Goal: Information Seeking & Learning: Ask a question

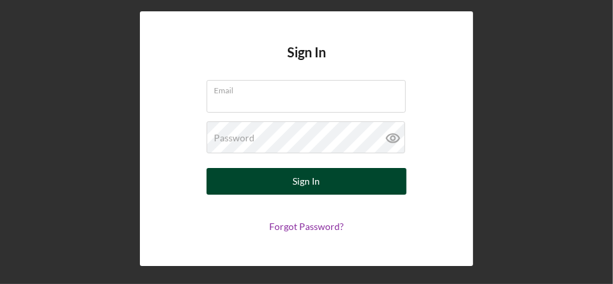
type input "[EMAIL_ADDRESS][DOMAIN_NAME]"
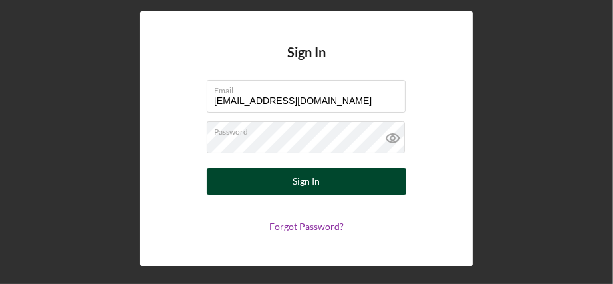
click at [330, 174] on button "Sign In" at bounding box center [306, 181] width 200 height 27
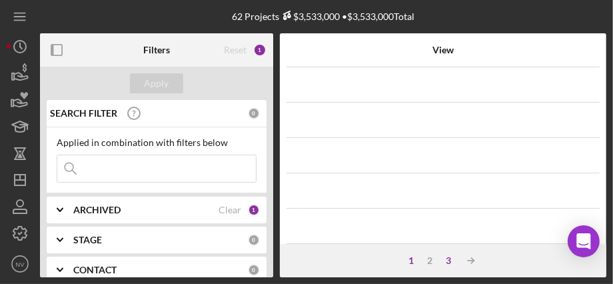
click at [447, 260] on div "3" at bounding box center [448, 260] width 19 height 11
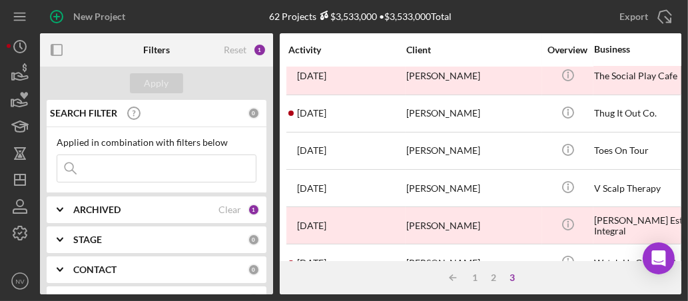
scroll to position [122, 0]
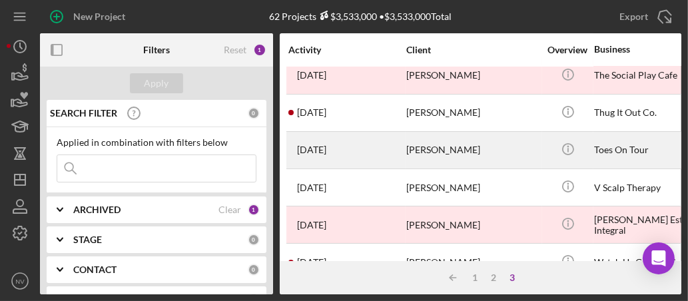
click at [462, 150] on div "[PERSON_NAME]" at bounding box center [472, 149] width 133 height 35
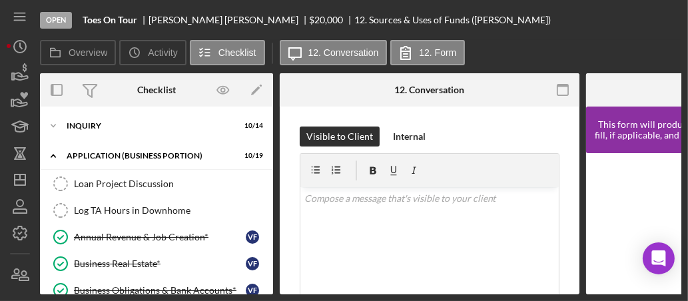
scroll to position [218, 0]
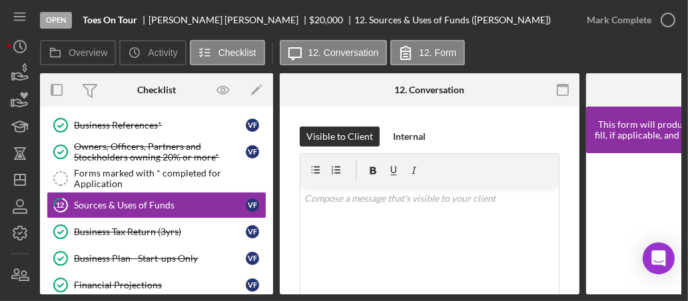
click at [274, 121] on div "Overview Internal Workflow Stage Open Icon/Dropdown Arrow Archive (can unarchiv…" at bounding box center [360, 183] width 641 height 221
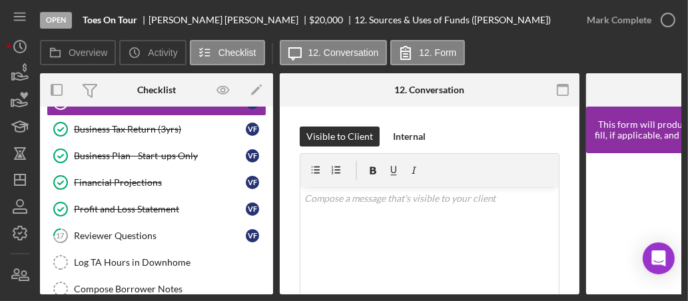
scroll to position [482, 0]
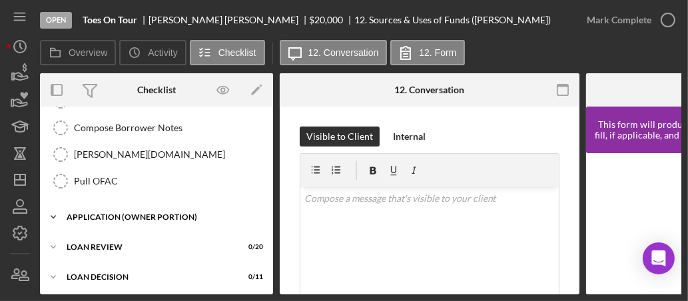
click at [153, 213] on div "APPLICATION (OWNER PORTION)" at bounding box center [162, 217] width 190 height 8
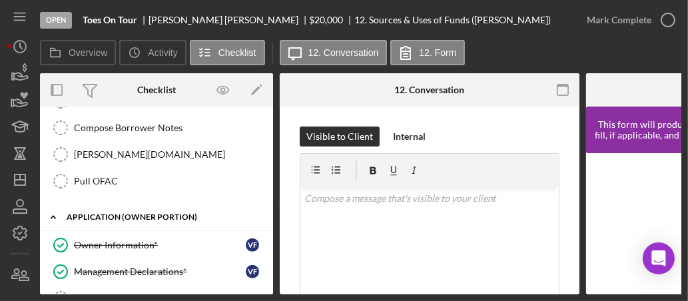
click at [153, 213] on div "APPLICATION (OWNER PORTION)" at bounding box center [162, 217] width 190 height 8
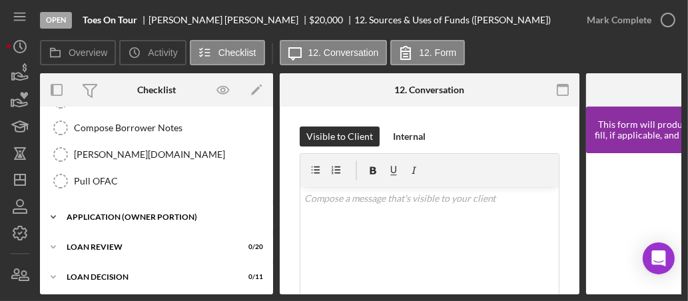
click at [153, 213] on div "APPLICATION (OWNER PORTION)" at bounding box center [162, 217] width 190 height 8
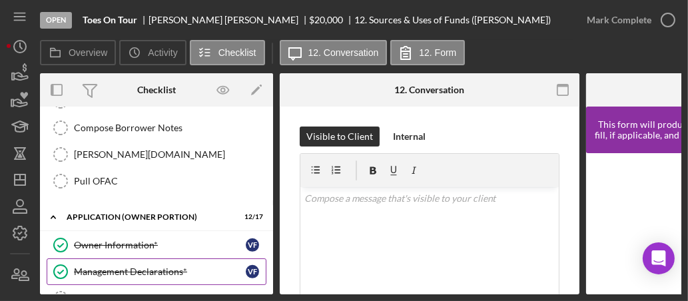
click at [158, 266] on div "Management Declarations*" at bounding box center [160, 271] width 172 height 11
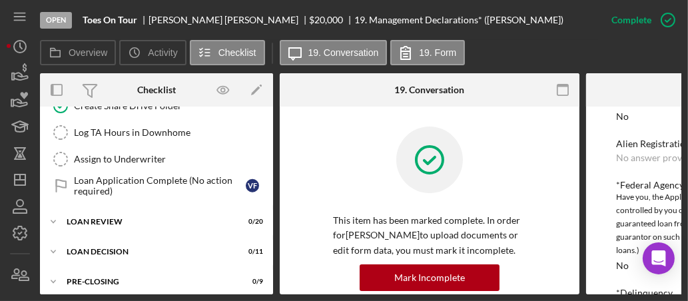
scroll to position [967, 0]
click at [174, 218] on div "LOAN REVIEW" at bounding box center [162, 222] width 190 height 8
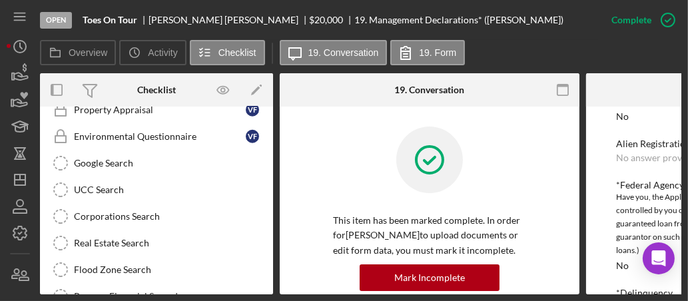
scroll to position [1513, 0]
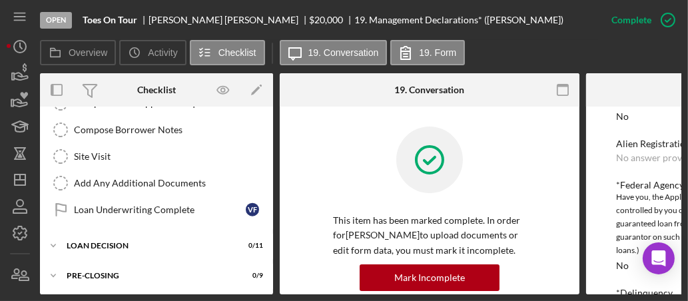
click at [180, 242] on div "LOAN DECISION" at bounding box center [148, 246] width 163 height 8
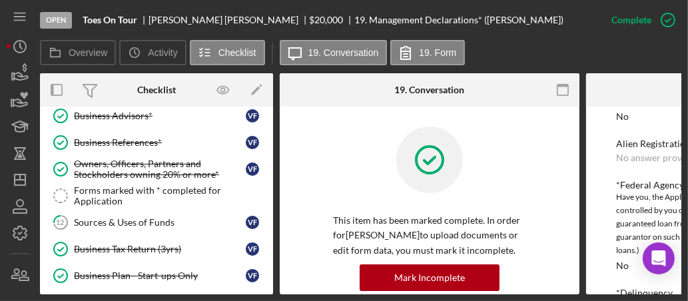
scroll to position [198, 0]
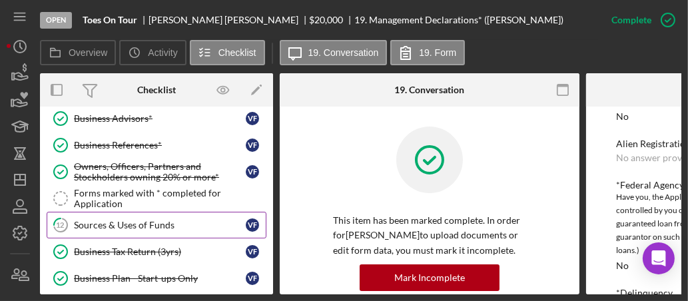
click at [158, 220] on div "Sources & Uses of Funds" at bounding box center [160, 225] width 172 height 11
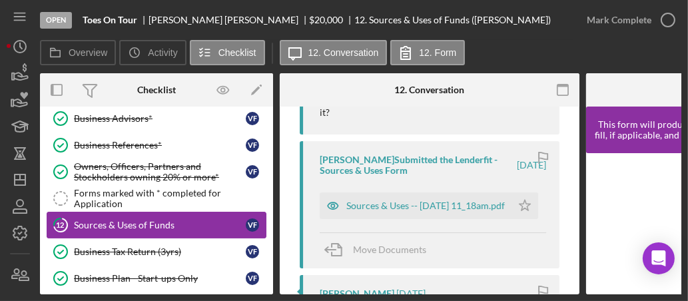
scroll to position [372, 0]
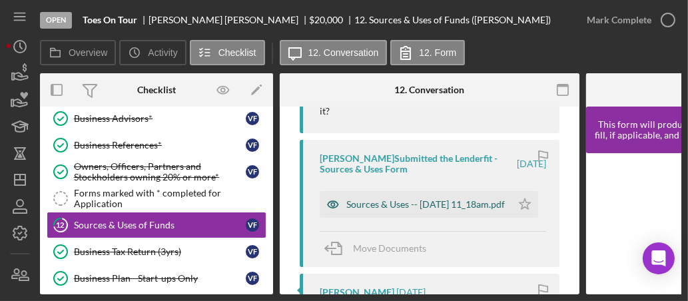
click at [397, 207] on div "Sources & Uses -- [DATE] 11_18am.pdf" at bounding box center [425, 204] width 158 height 11
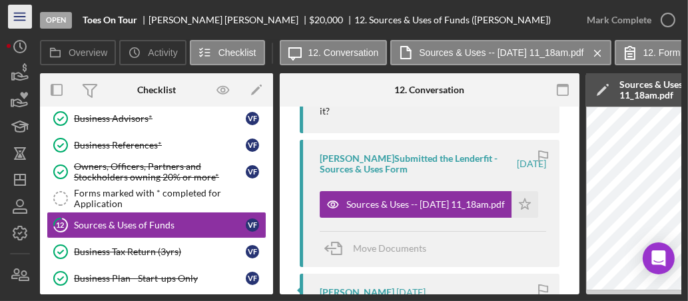
click at [23, 17] on icon "Icon/Menu" at bounding box center [20, 17] width 30 height 30
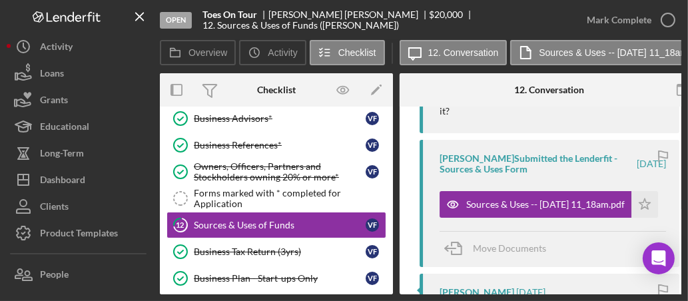
click at [23, 17] on icon "Logo-Reversed Created with Sketch." at bounding box center [67, 16] width 120 height 11
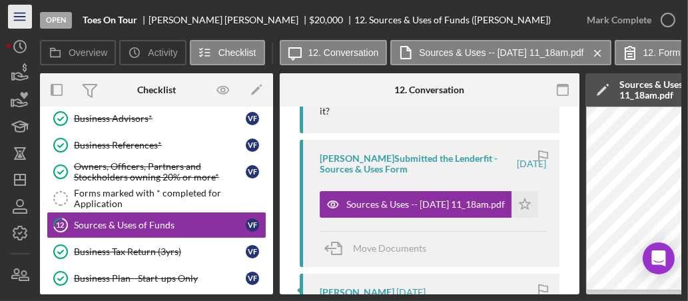
click at [23, 17] on icon "Icon/Menu" at bounding box center [20, 17] width 30 height 30
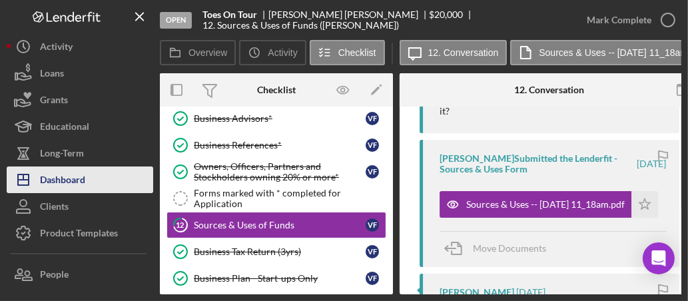
click at [69, 178] on div "Dashboard" at bounding box center [62, 181] width 45 height 30
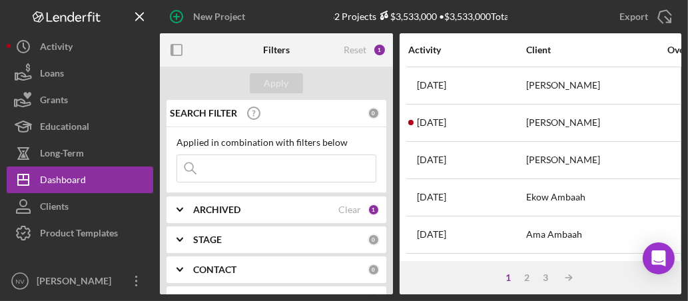
scroll to position [192, 0]
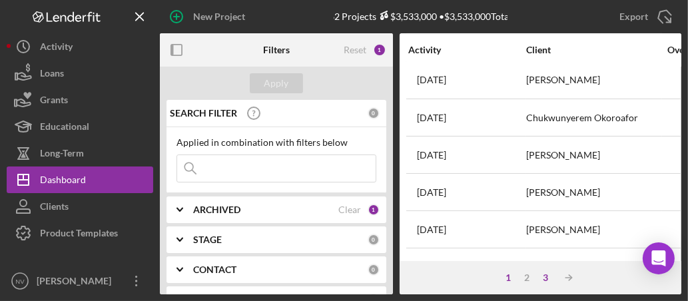
click at [541, 276] on div "3" at bounding box center [546, 277] width 19 height 11
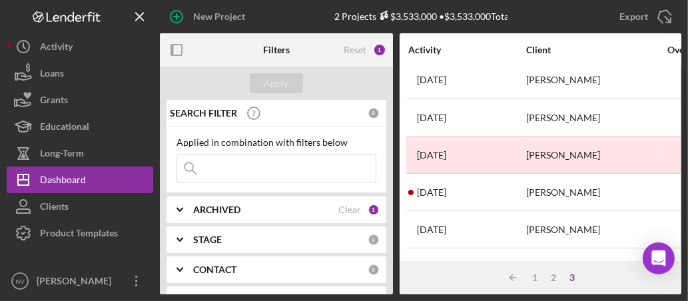
scroll to position [192, 239]
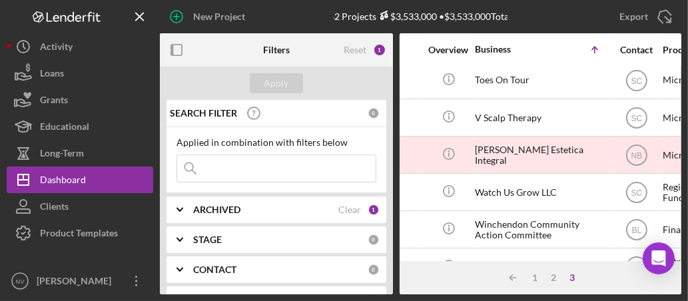
click at [238, 45] on div "Filters" at bounding box center [277, 49] width 78 height 33
click at [175, 53] on icon "button" at bounding box center [177, 50] width 30 height 30
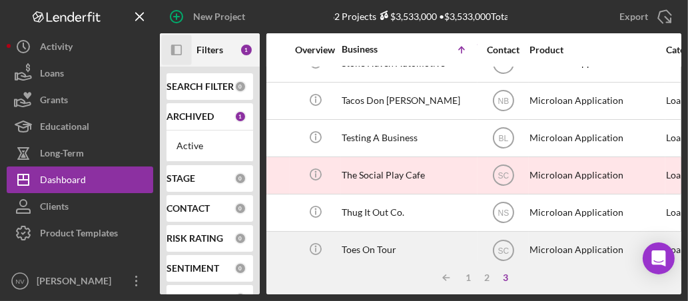
scroll to position [0, 239]
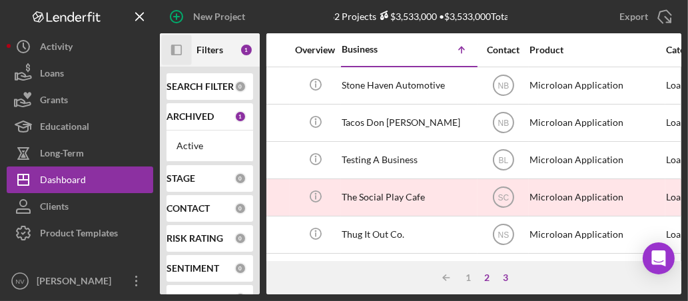
click at [489, 277] on div "2" at bounding box center [487, 277] width 19 height 11
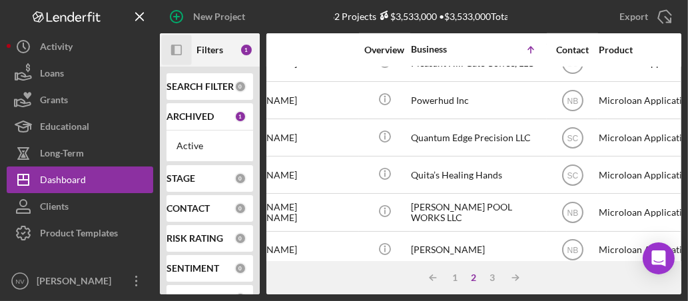
scroll to position [519, 170]
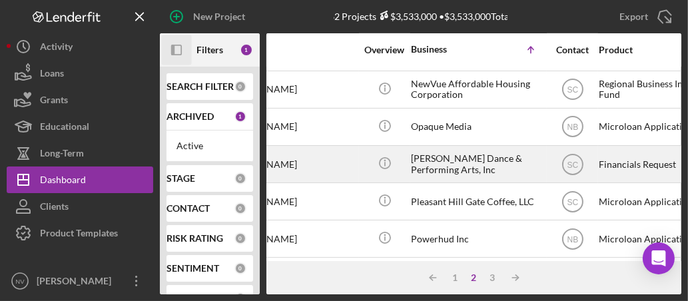
click at [447, 159] on div "[PERSON_NAME] Dance & Performing Arts, Inc" at bounding box center [477, 163] width 133 height 35
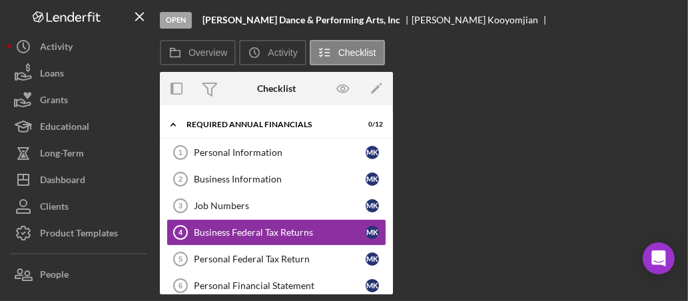
scroll to position [30, 0]
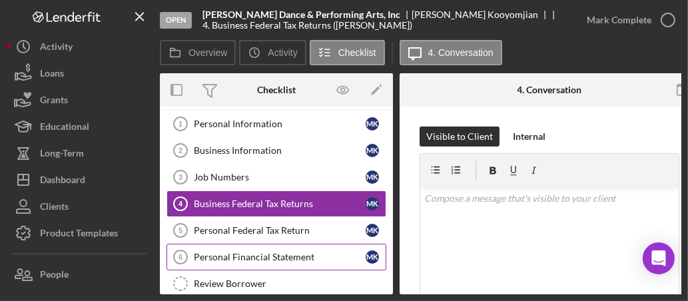
click at [273, 253] on div "Personal Financial Statement" at bounding box center [280, 257] width 172 height 11
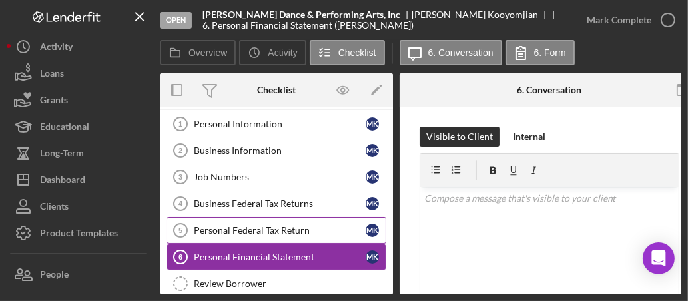
click at [271, 229] on div "Personal Federal Tax Return" at bounding box center [280, 230] width 172 height 11
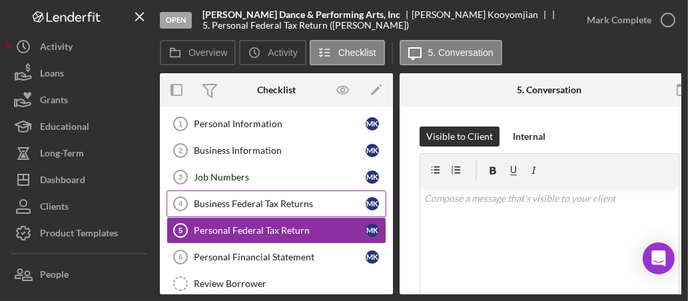
click at [268, 204] on div "Business Federal Tax Returns" at bounding box center [280, 203] width 172 height 11
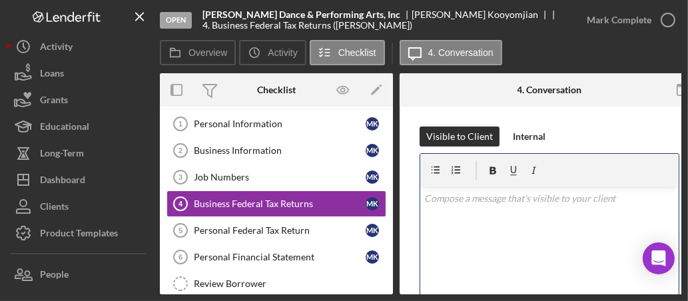
click at [437, 202] on p at bounding box center [549, 198] width 251 height 15
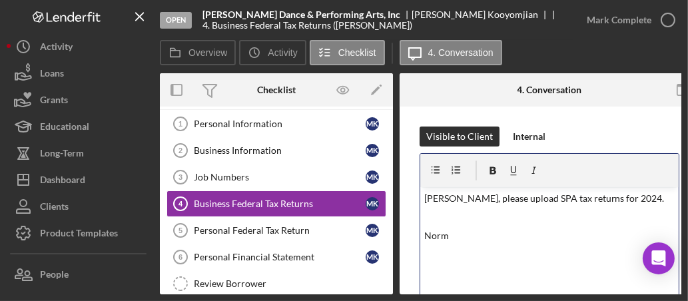
click at [441, 210] on p at bounding box center [549, 217] width 251 height 15
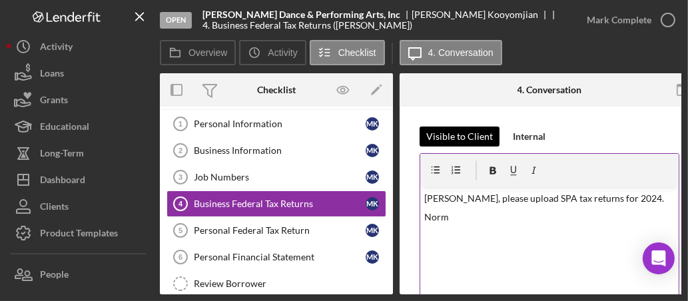
click at [437, 134] on div "Visible to Client" at bounding box center [459, 136] width 67 height 20
click at [453, 134] on div "Visible to Client" at bounding box center [459, 136] width 67 height 20
click at [461, 131] on div "Visible to Client" at bounding box center [459, 136] width 67 height 20
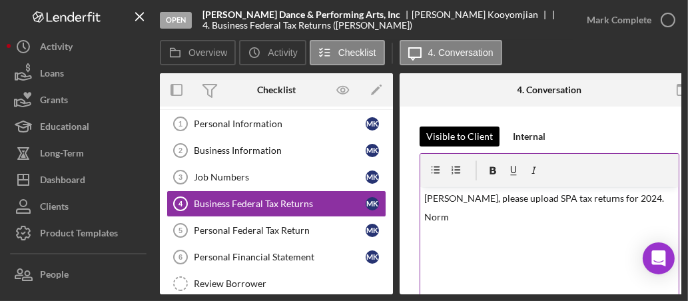
click at [451, 134] on div "Visible to Client" at bounding box center [459, 136] width 67 height 20
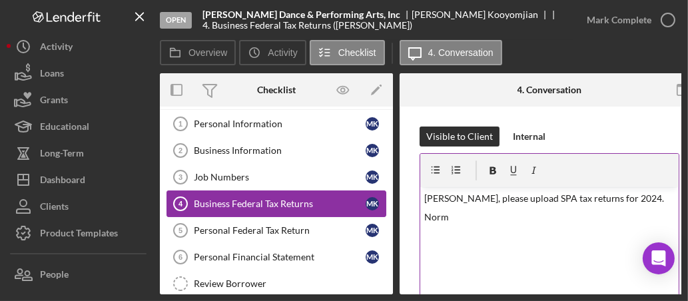
click at [287, 203] on div "Business Federal Tax Returns" at bounding box center [280, 203] width 172 height 11
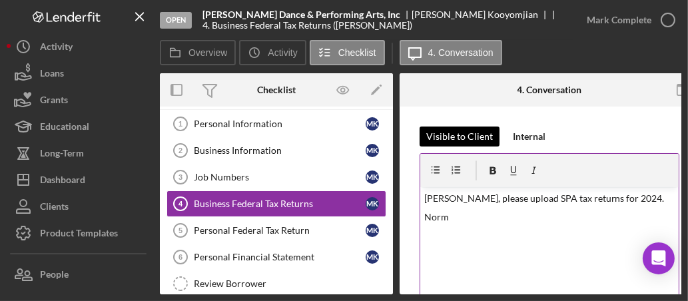
click at [459, 131] on div "Visible to Client" at bounding box center [459, 136] width 67 height 20
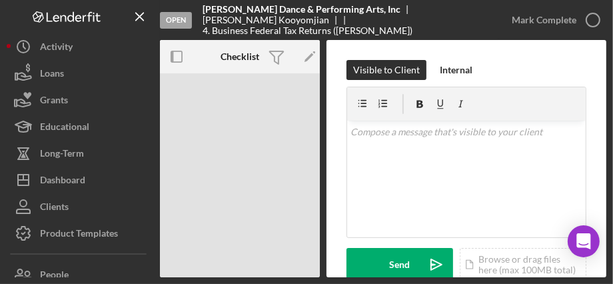
click at [178, 23] on div "Open" at bounding box center [176, 20] width 32 height 17
click at [257, 15] on b "[PERSON_NAME] Dance & Performing Arts, Inc" at bounding box center [301, 9] width 198 height 11
click at [583, 243] on icon "Open Intercom Messenger" at bounding box center [582, 240] width 15 height 17
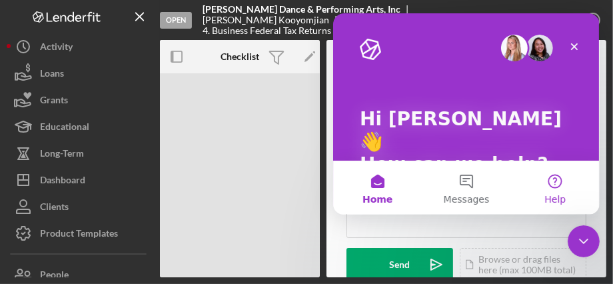
click at [547, 190] on button "Help" at bounding box center [554, 187] width 89 height 53
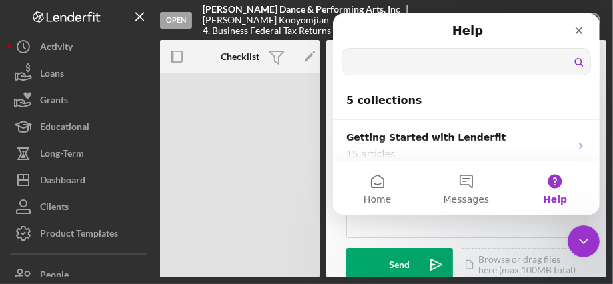
click at [390, 62] on input "Search for help" at bounding box center [466, 62] width 248 height 26
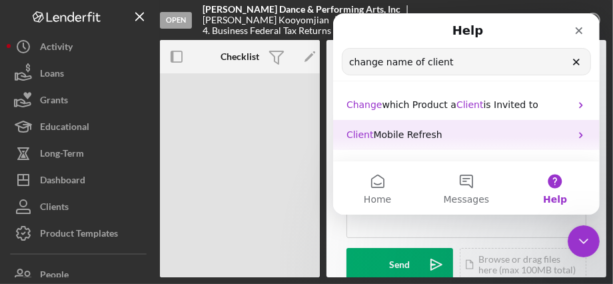
type input "change name of client"
click at [362, 136] on span "Client" at bounding box center [359, 134] width 27 height 11
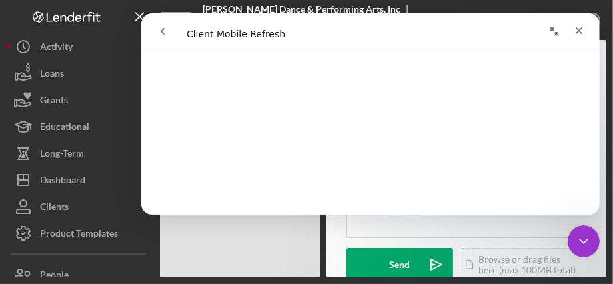
scroll to position [276, 0]
click at [577, 26] on icon "Close" at bounding box center [578, 30] width 11 height 11
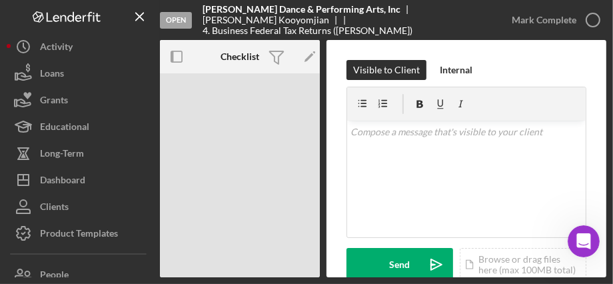
scroll to position [0, 0]
click at [579, 246] on icon "Open Intercom Messenger" at bounding box center [582, 239] width 22 height 22
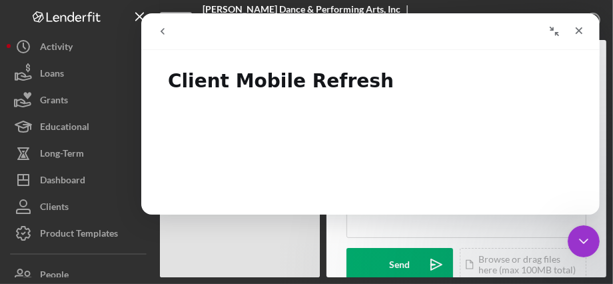
click at [164, 33] on icon "go back" at bounding box center [161, 31] width 11 height 11
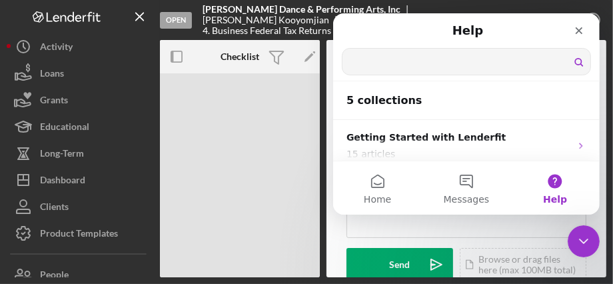
click at [372, 61] on input "Search for help" at bounding box center [466, 62] width 248 height 26
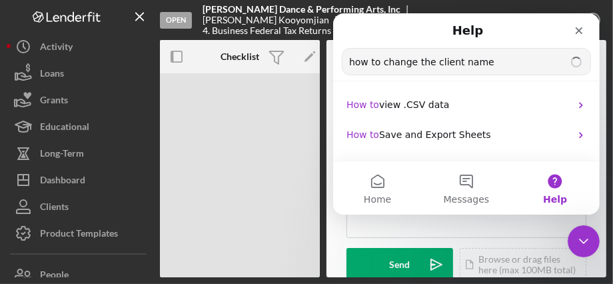
type input "how to change the client name"
click at [596, 176] on button "Help" at bounding box center [554, 187] width 89 height 53
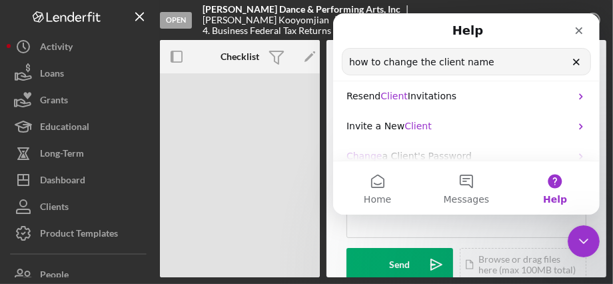
scroll to position [136, 0]
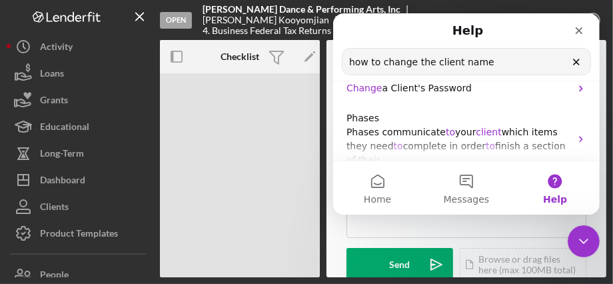
click at [416, 61] on input "how to change the client name" at bounding box center [466, 62] width 248 height 26
click at [433, 65] on input "how to change the client name" at bounding box center [466, 62] width 248 height 26
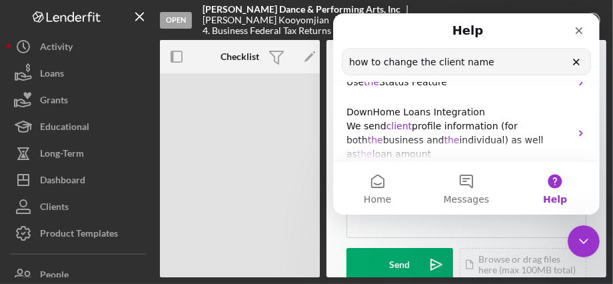
scroll to position [340, 0]
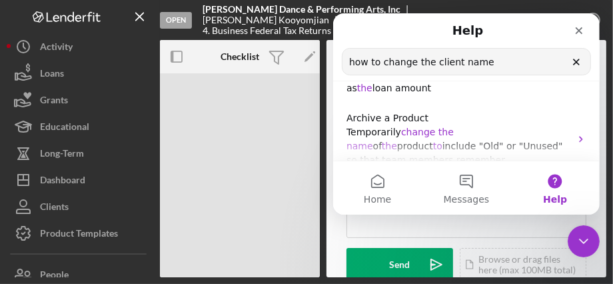
click at [597, 170] on button "Help" at bounding box center [554, 187] width 89 height 53
click at [595, 169] on button "Help" at bounding box center [554, 187] width 89 height 53
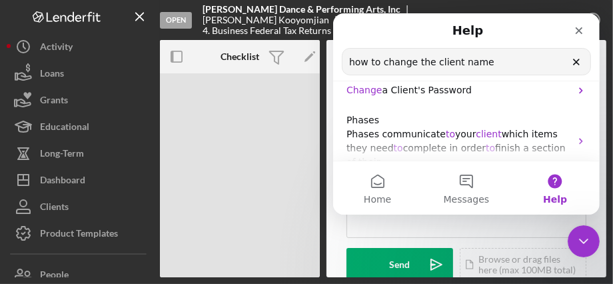
scroll to position [204, 0]
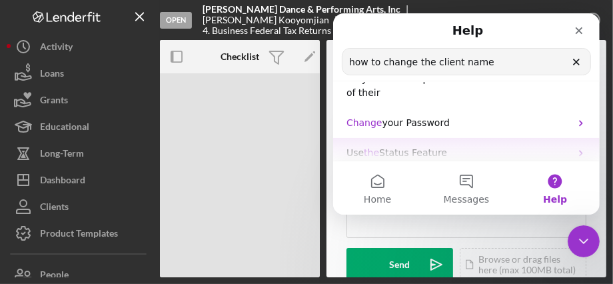
click at [417, 147] on span "Status Feature" at bounding box center [412, 152] width 68 height 11
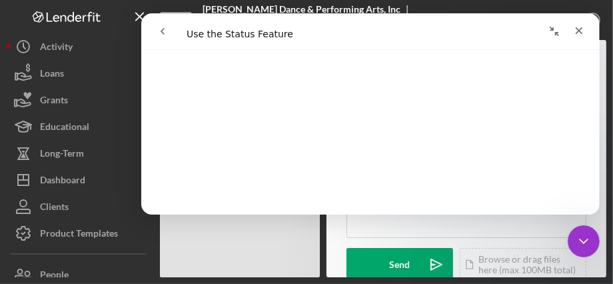
scroll to position [51, 0]
click at [577, 30] on icon "Close" at bounding box center [578, 30] width 7 height 7
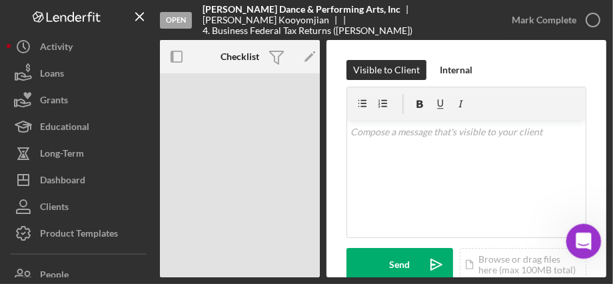
click at [581, 239] on icon "Open Intercom Messenger" at bounding box center [582, 239] width 22 height 22
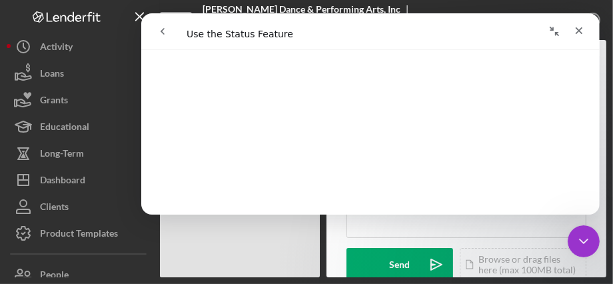
click at [162, 30] on icon "go back" at bounding box center [161, 31] width 11 height 11
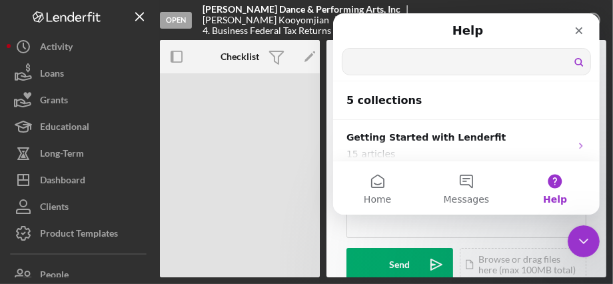
click at [377, 62] on input "Search for help" at bounding box center [466, 62] width 248 height 26
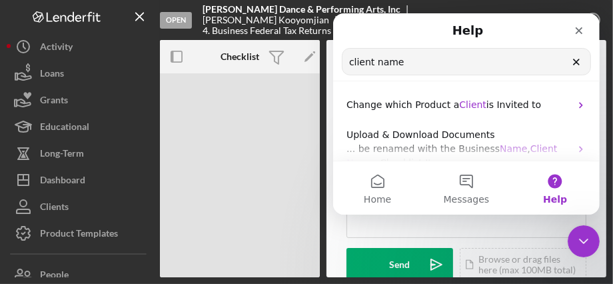
type input "client name"
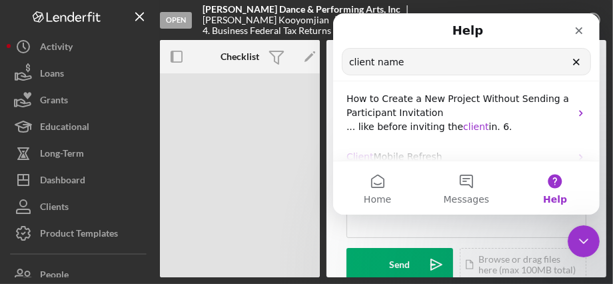
scroll to position [163, 0]
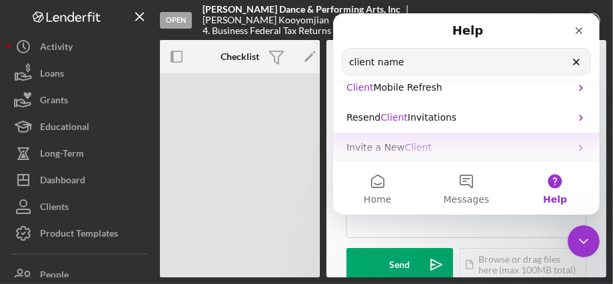
click at [390, 148] on span "Invite a New" at bounding box center [375, 147] width 58 height 11
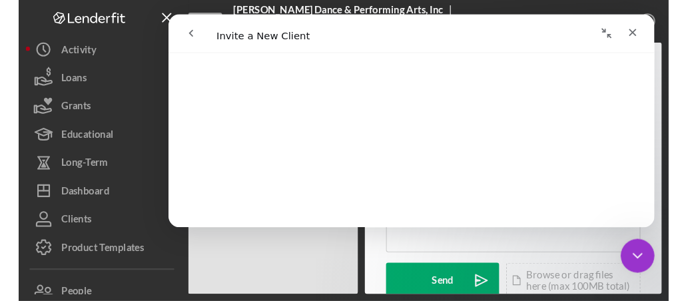
scroll to position [652, 0]
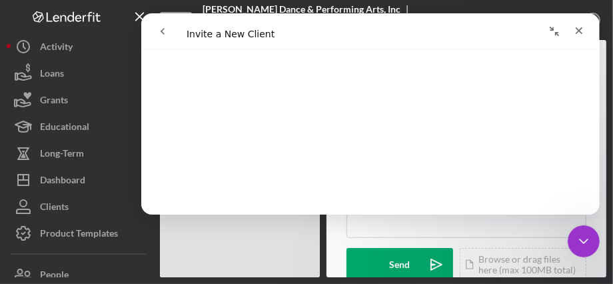
click at [164, 31] on icon "go back" at bounding box center [161, 31] width 11 height 11
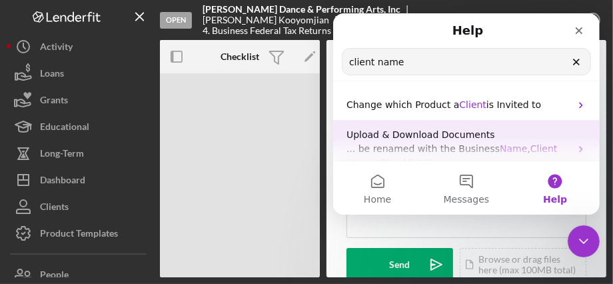
click at [373, 157] on span "Name" at bounding box center [359, 162] width 27 height 11
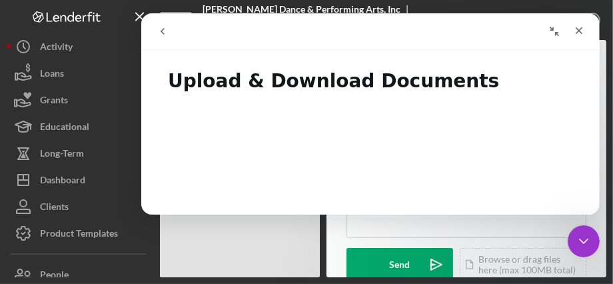
click at [158, 30] on icon "go back" at bounding box center [161, 31] width 11 height 11
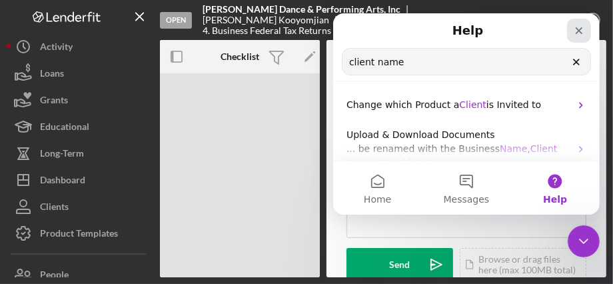
click at [579, 31] on icon "Close" at bounding box center [578, 30] width 7 height 7
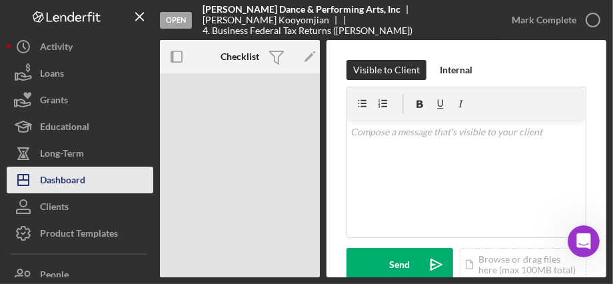
click at [65, 183] on div "Dashboard" at bounding box center [62, 181] width 45 height 30
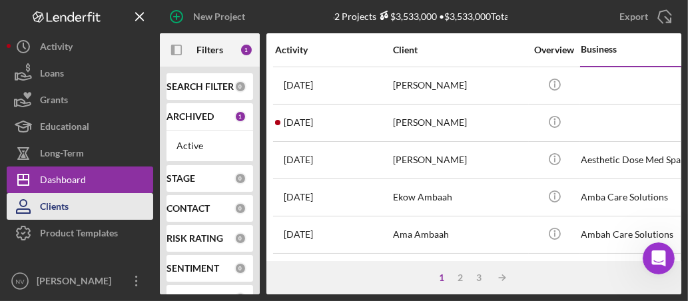
click at [49, 210] on div "Clients" at bounding box center [54, 208] width 29 height 30
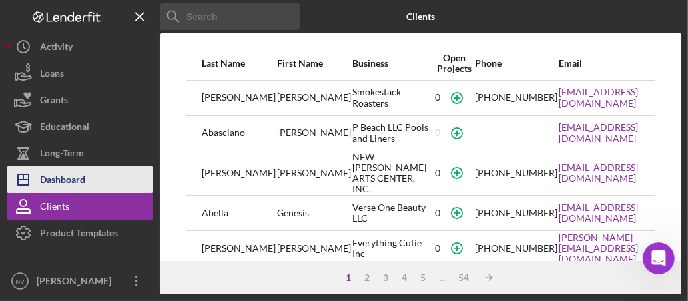
click at [71, 179] on div "Dashboard" at bounding box center [62, 181] width 45 height 30
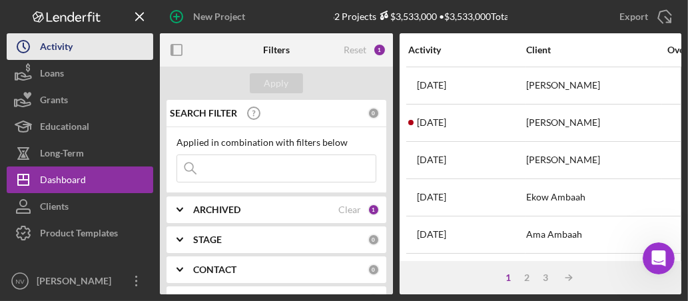
click at [61, 44] on div "Activity" at bounding box center [56, 48] width 33 height 30
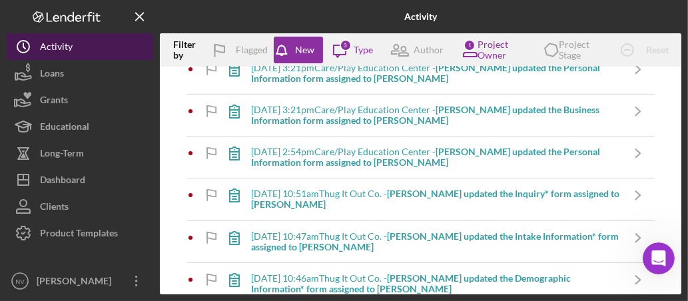
scroll to position [190, 0]
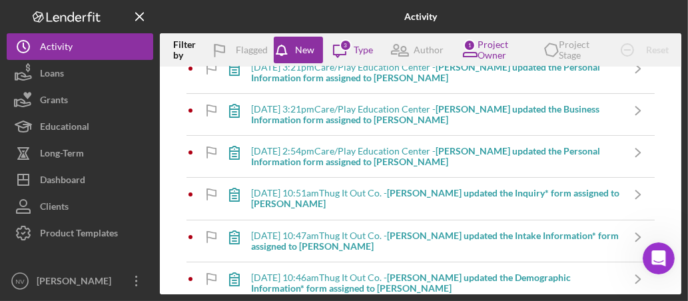
click at [508, 191] on b "[PERSON_NAME] updated the Inquiry* form assigned to [PERSON_NAME]" at bounding box center [435, 198] width 368 height 22
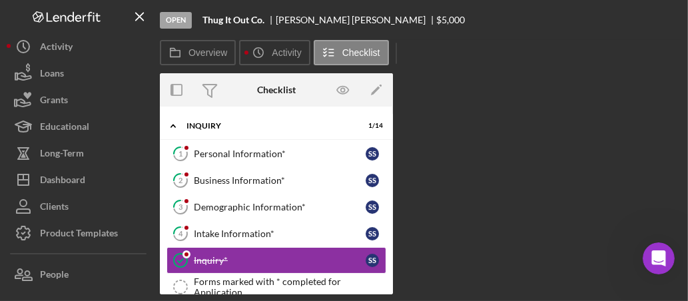
scroll to position [56, 0]
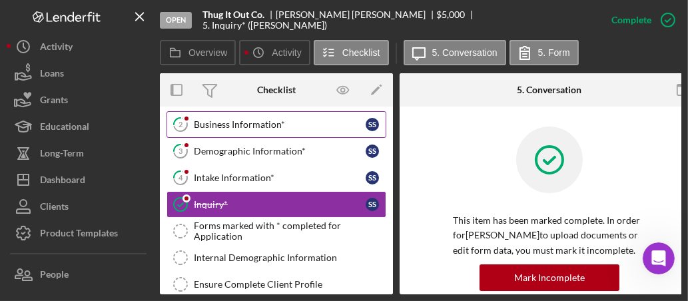
click at [254, 124] on div "Business Information*" at bounding box center [280, 124] width 172 height 11
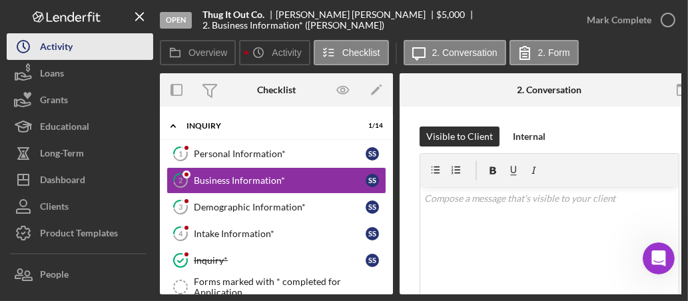
click at [55, 45] on div "Activity" at bounding box center [56, 48] width 33 height 30
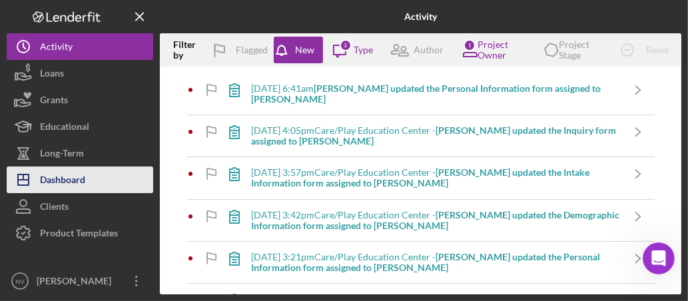
click at [63, 178] on div "Dashboard" at bounding box center [62, 181] width 45 height 30
